Goal: Navigation & Orientation: Go to known website

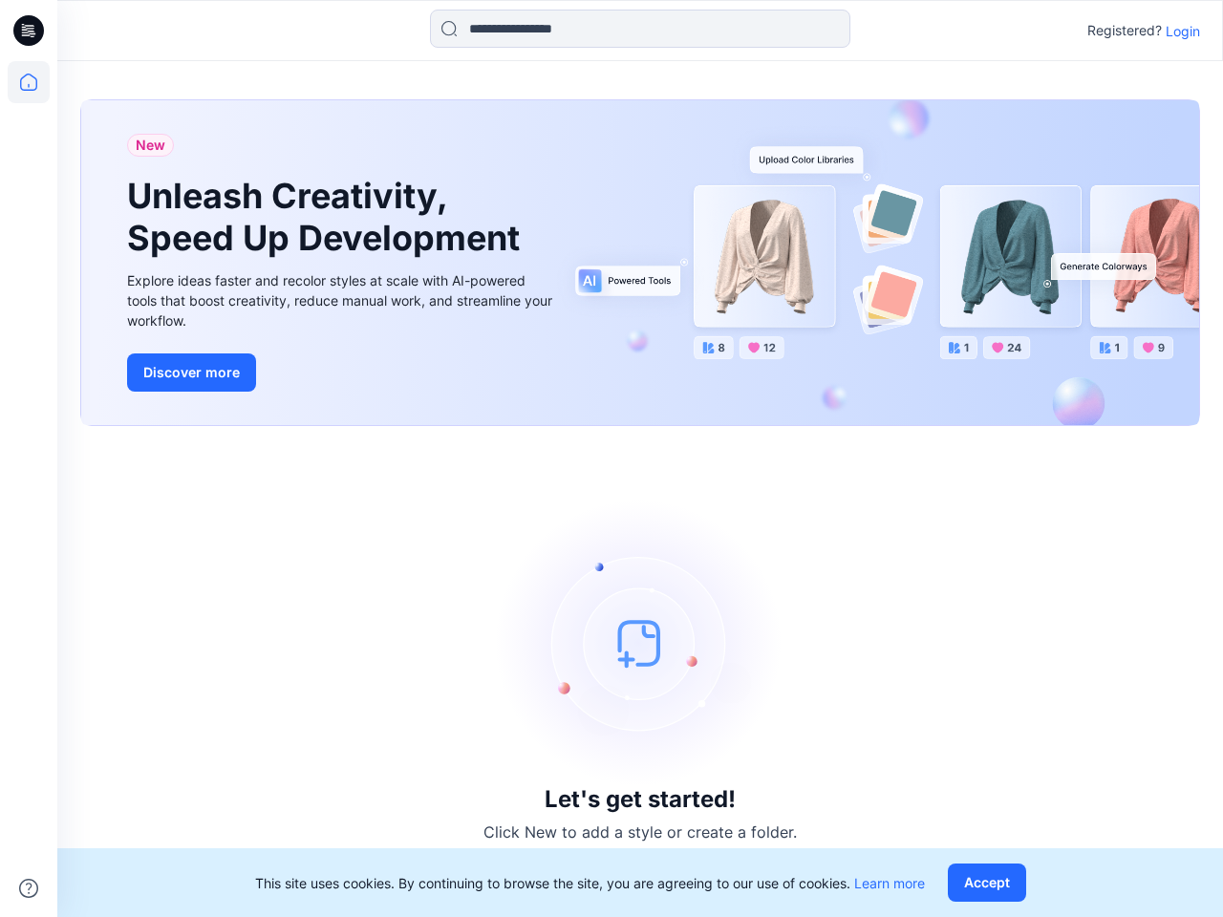
click at [611, 459] on div "Let's get started! Click New to add a style or create a folder." at bounding box center [640, 671] width 1120 height 445
click at [30, 31] on icon at bounding box center [32, 31] width 8 height 1
click at [29, 82] on icon at bounding box center [29, 82] width 42 height 42
click at [29, 889] on icon at bounding box center [28, 888] width 19 height 19
click at [640, 29] on input at bounding box center [640, 29] width 420 height 38
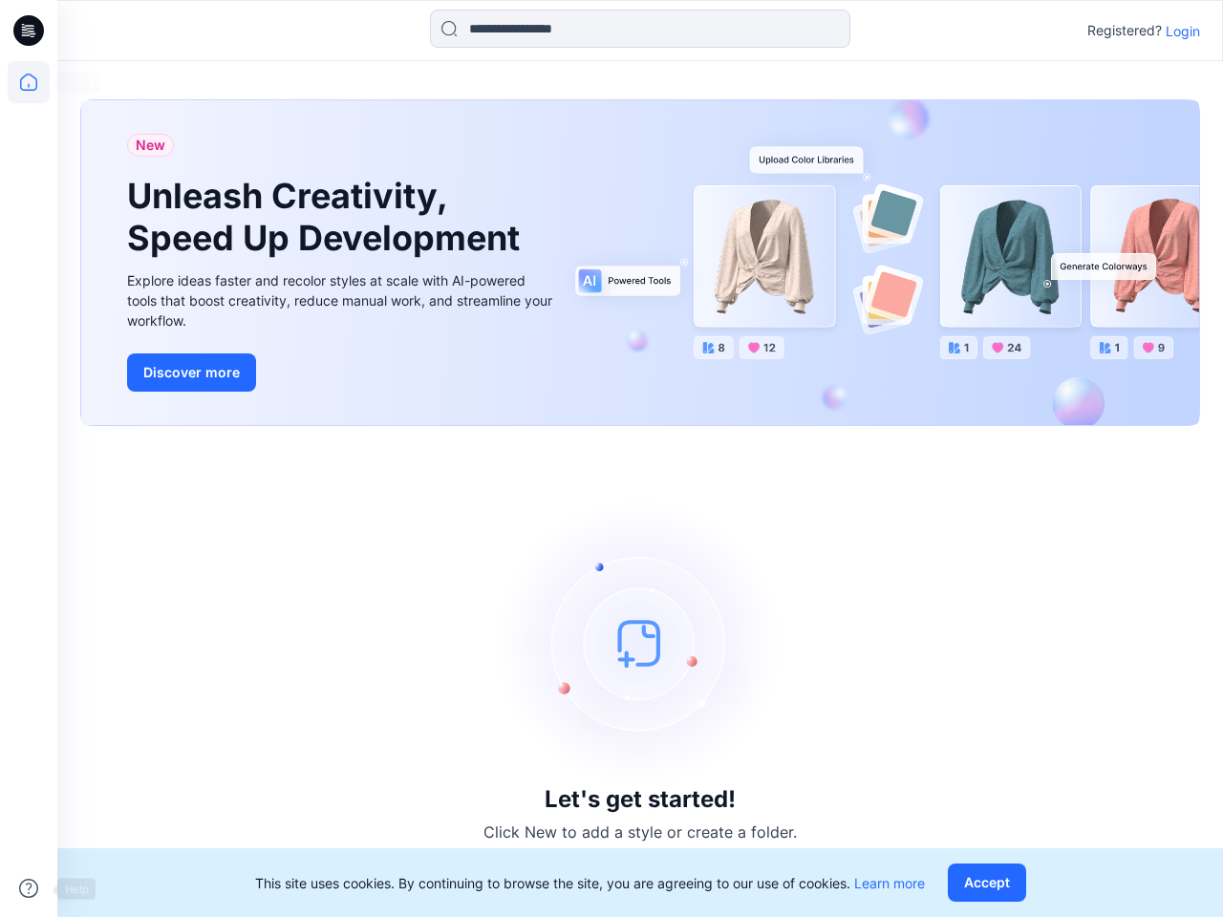
click at [1183, 31] on p "Login" at bounding box center [1183, 31] width 34 height 20
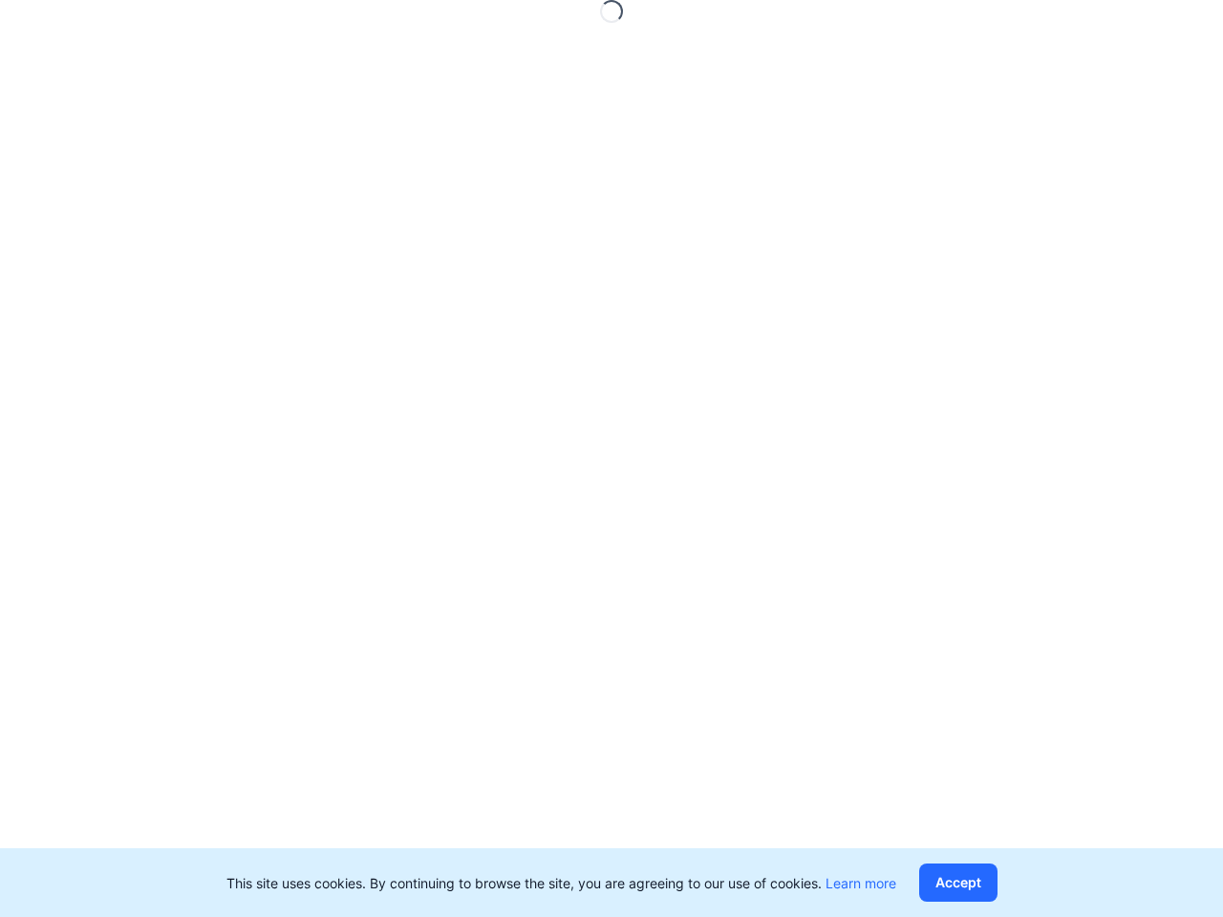
click at [991, 883] on button "Accept" at bounding box center [958, 883] width 78 height 38
